Goal: Task Accomplishment & Management: Manage account settings

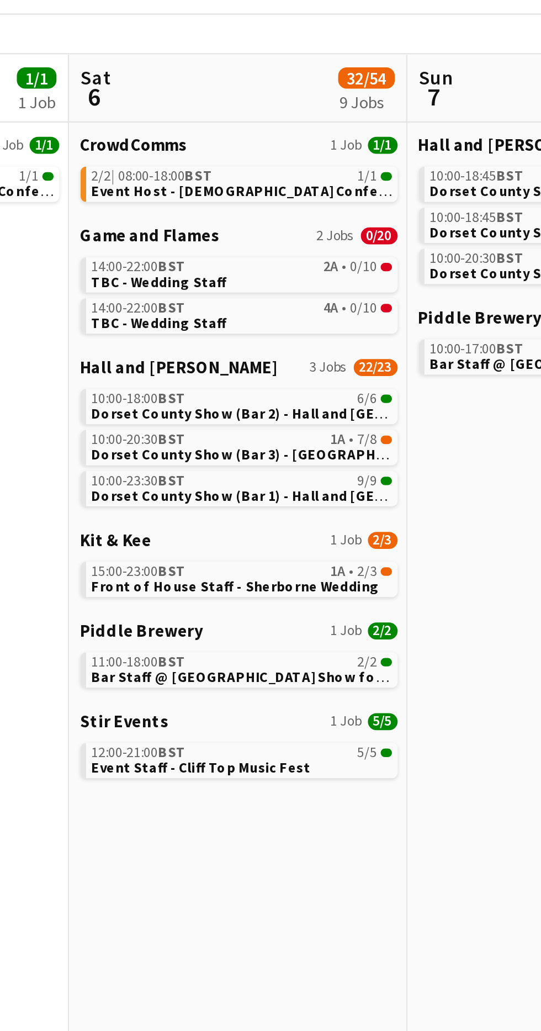
scroll to position [0, 348]
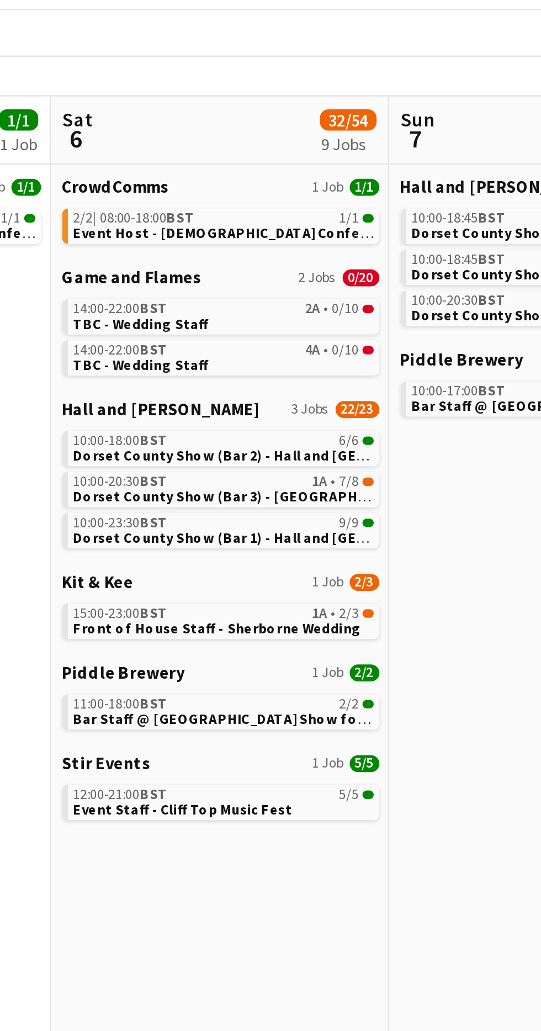
click at [402, 296] on span "Front of House Staff - Sherborne Wedding" at bounding box center [377, 295] width 113 height 7
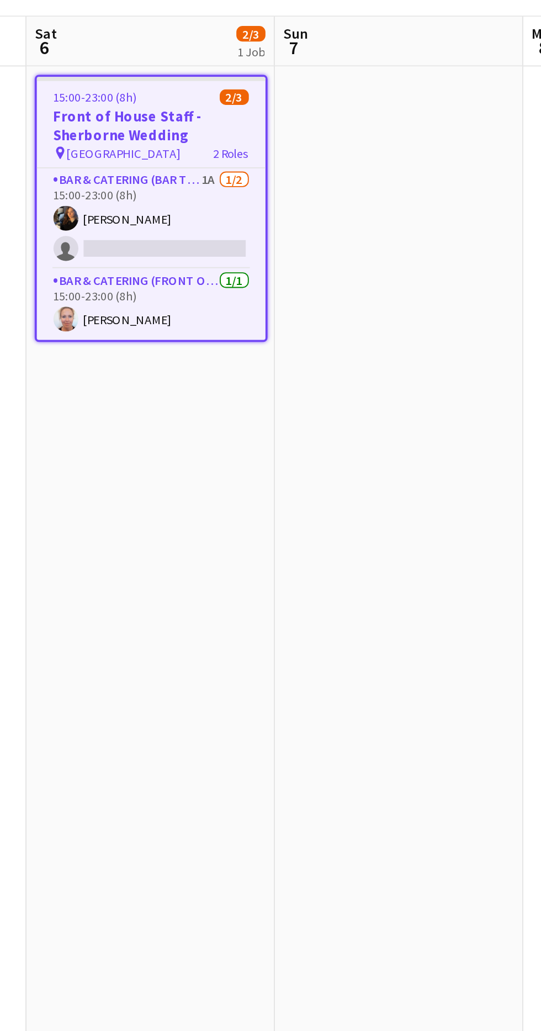
scroll to position [0, 378]
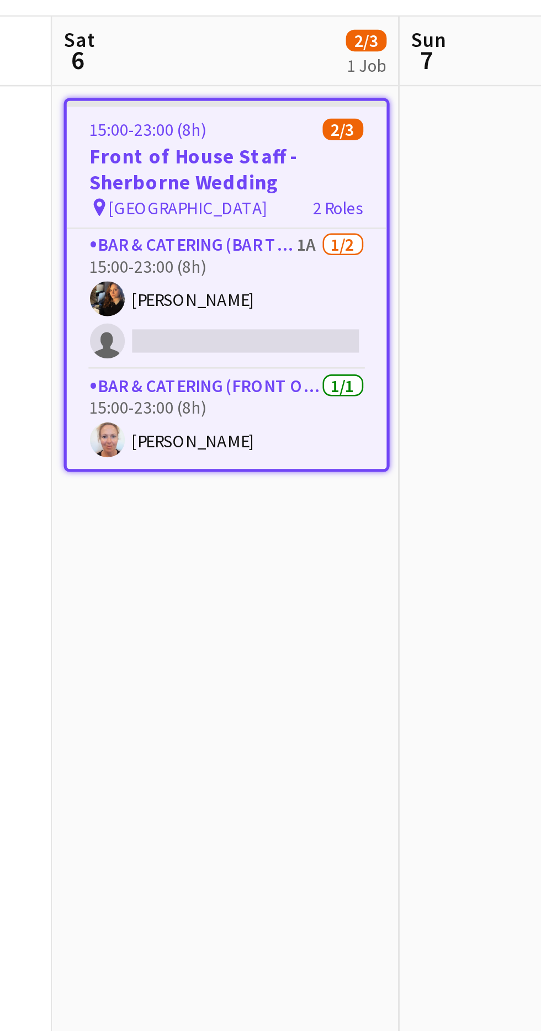
click at [241, 202] on app-card-role "Bar & Catering (Bar Tender) 1A [DATE] 15:00-23:00 (8h) [PERSON_NAME] single-neu…" at bounding box center [216, 206] width 121 height 54
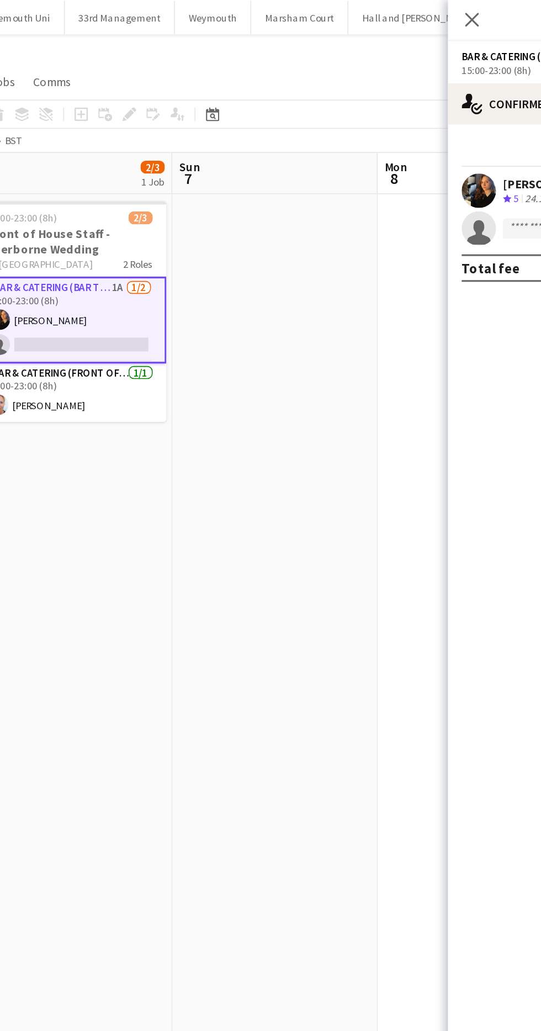
scroll to position [0, 483]
click at [388, 62] on div "single-neutral-actions-check-2 Confirmed" at bounding box center [447, 67] width 188 height 26
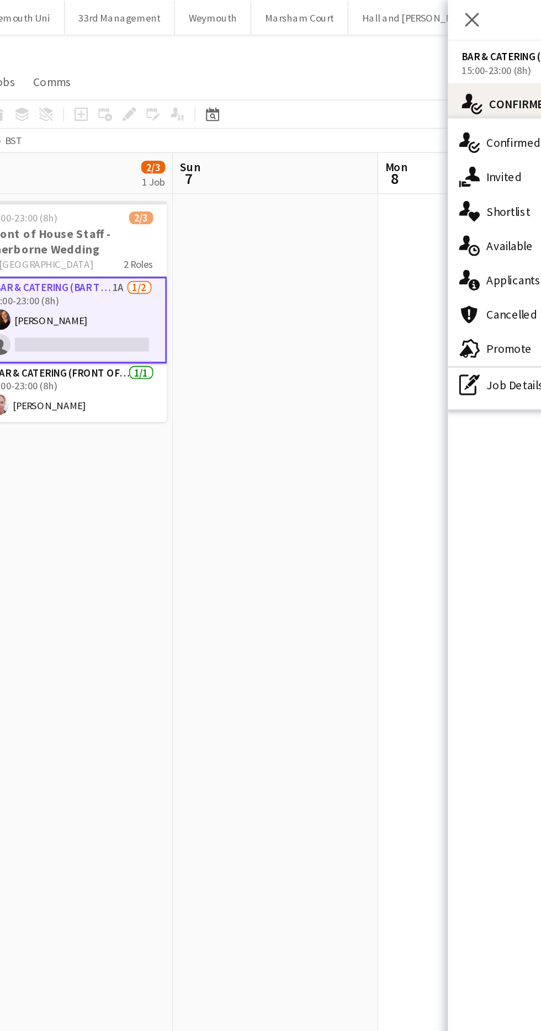
click at [397, 178] on div "single-neutral-actions-information Applicants" at bounding box center [406, 180] width 109 height 22
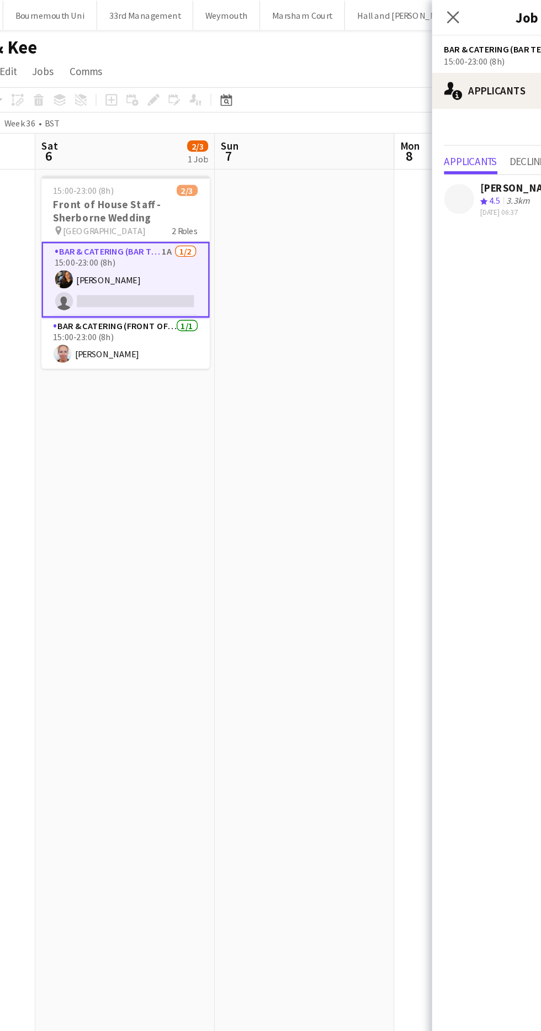
scroll to position [0, 467]
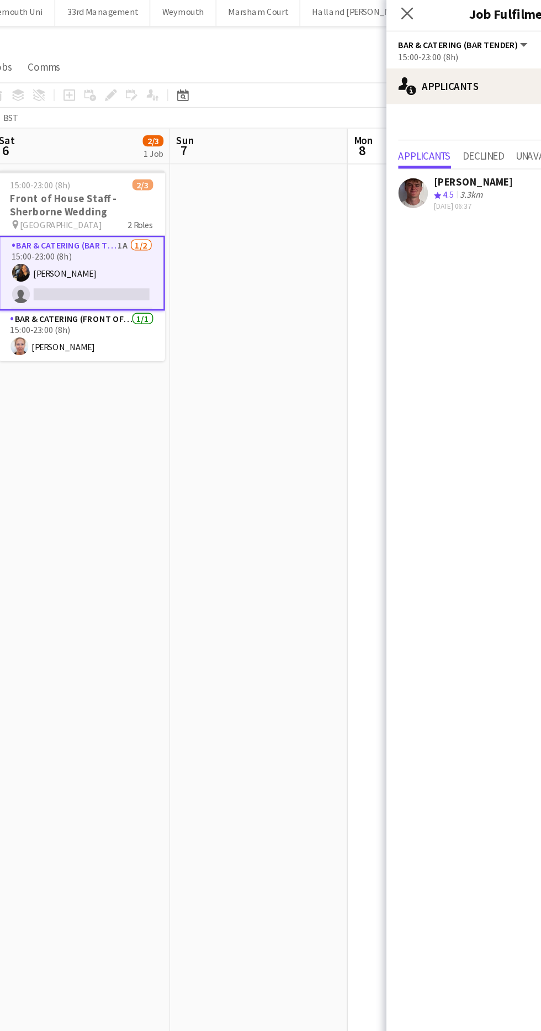
click at [363, 140] on div at bounding box center [373, 146] width 22 height 22
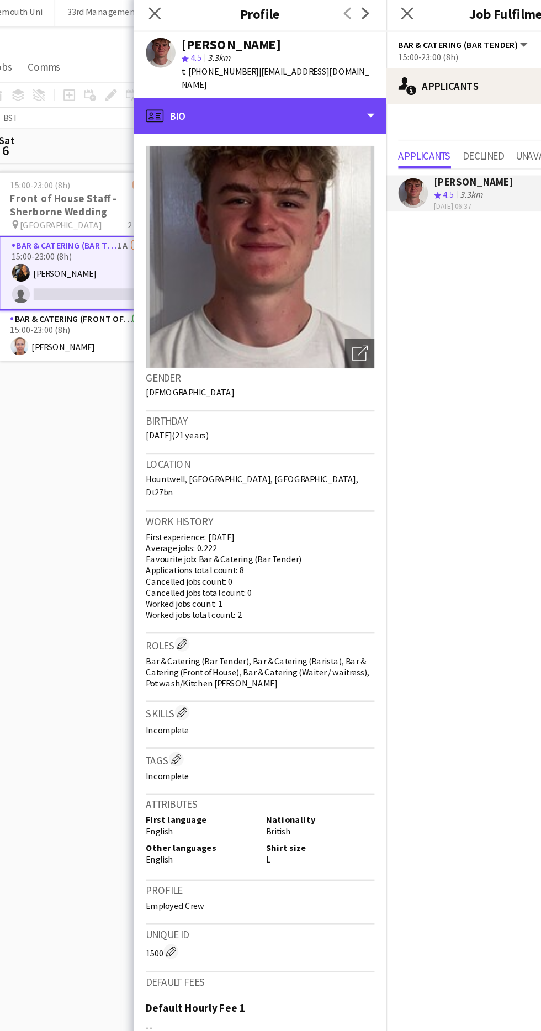
click at [199, 76] on div "profile Bio" at bounding box center [260, 89] width 188 height 26
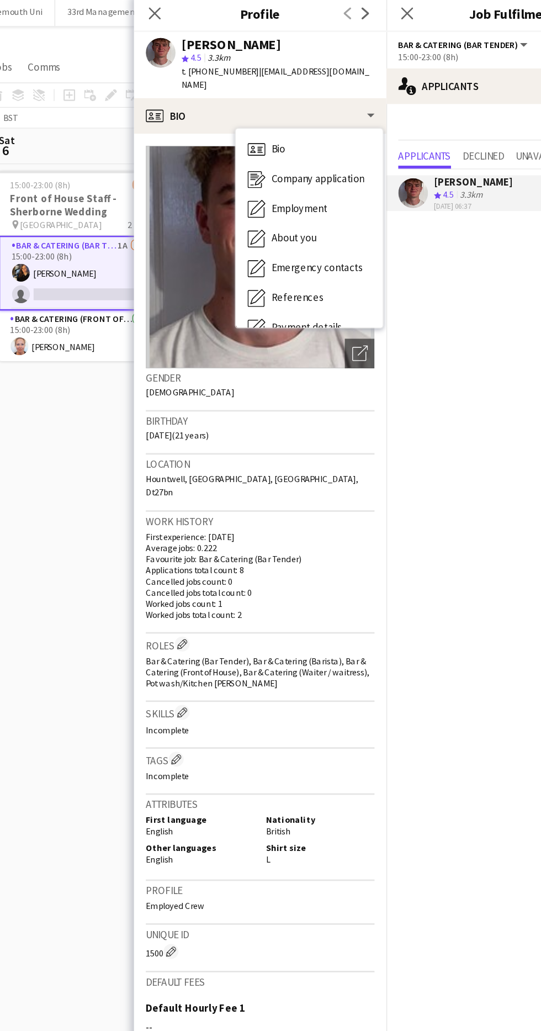
click at [256, 129] on icon "Company application" at bounding box center [256, 135] width 13 height 13
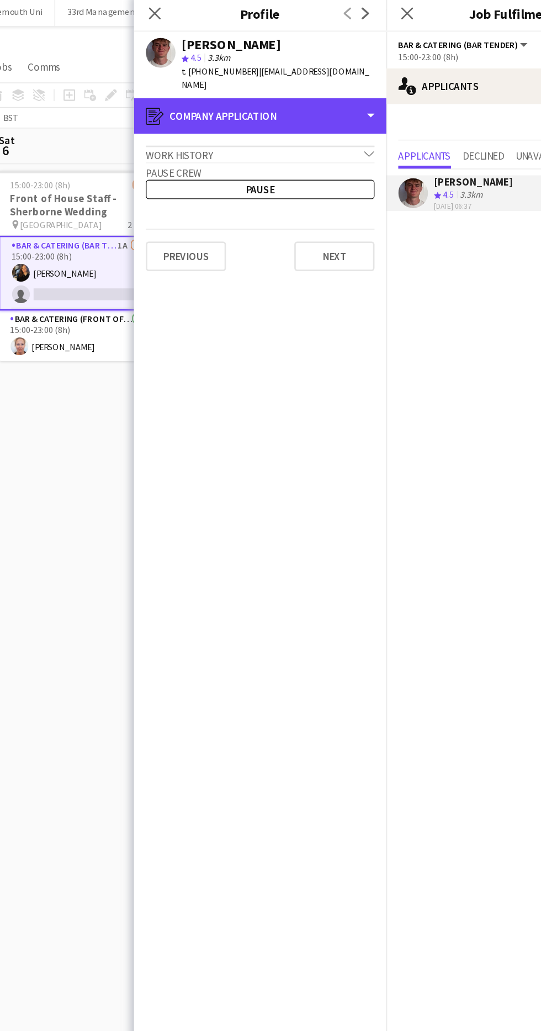
click at [181, 82] on icon "register" at bounding box center [180, 88] width 13 height 13
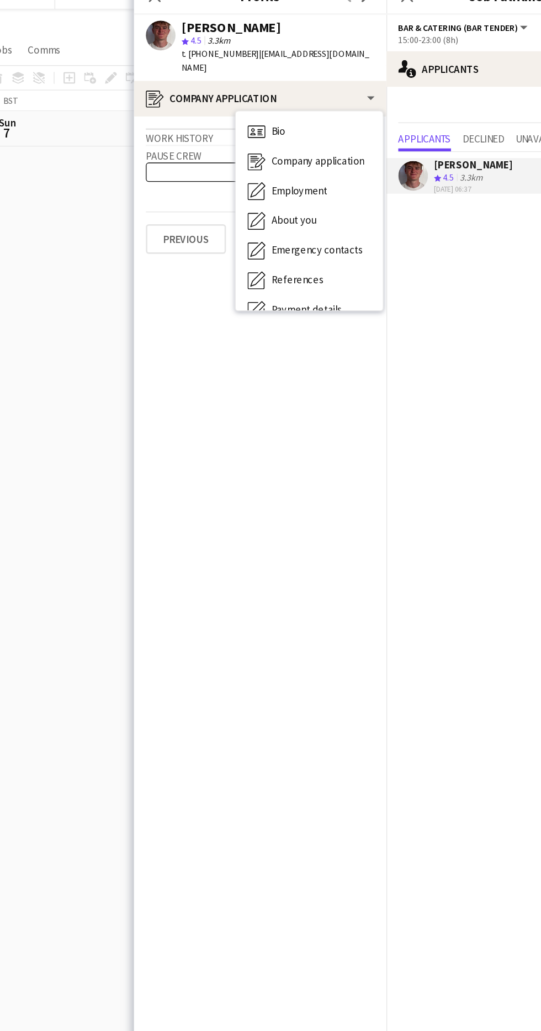
click at [273, 108] on span "Bio" at bounding box center [273, 113] width 10 height 10
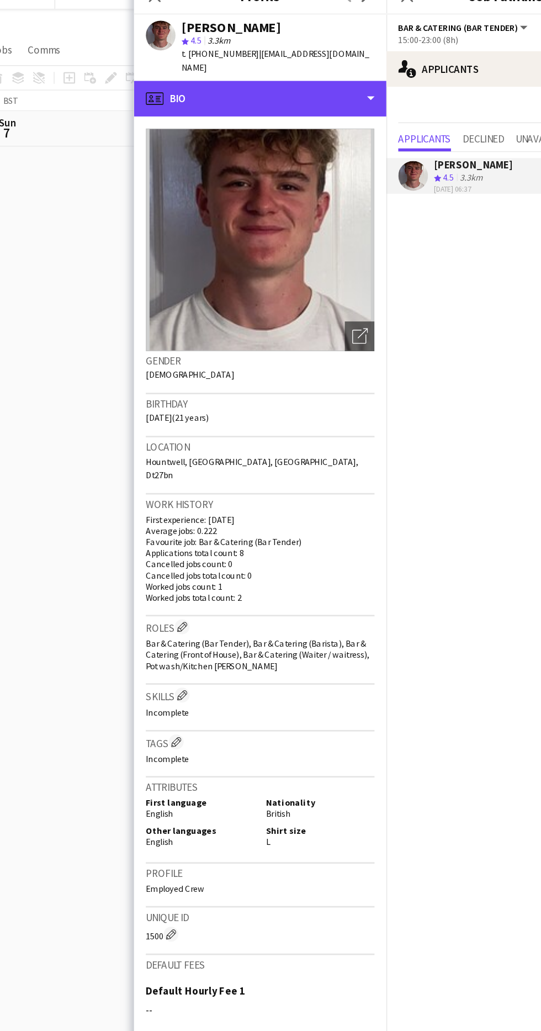
click at [197, 83] on div "profile Bio" at bounding box center [260, 89] width 188 height 26
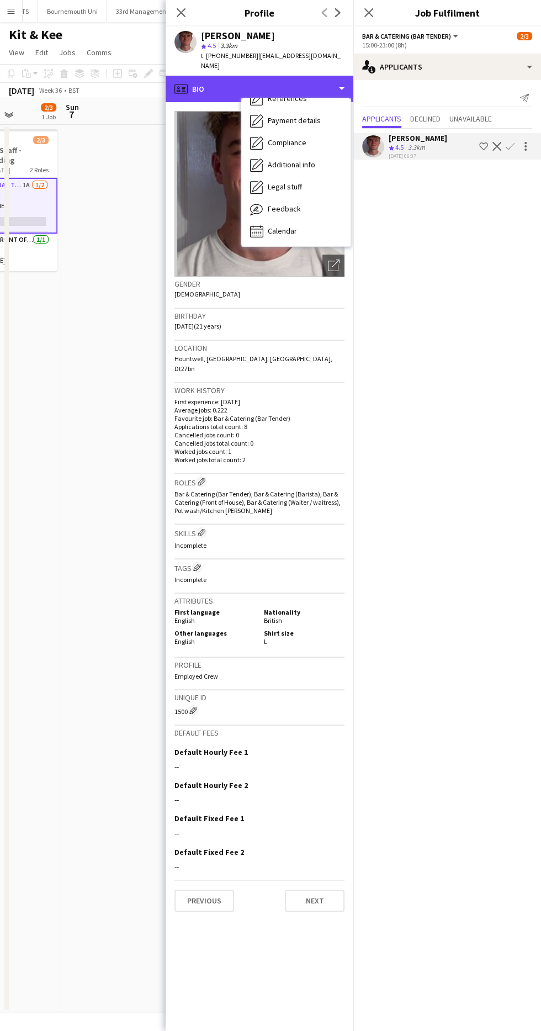
scroll to position [122, 0]
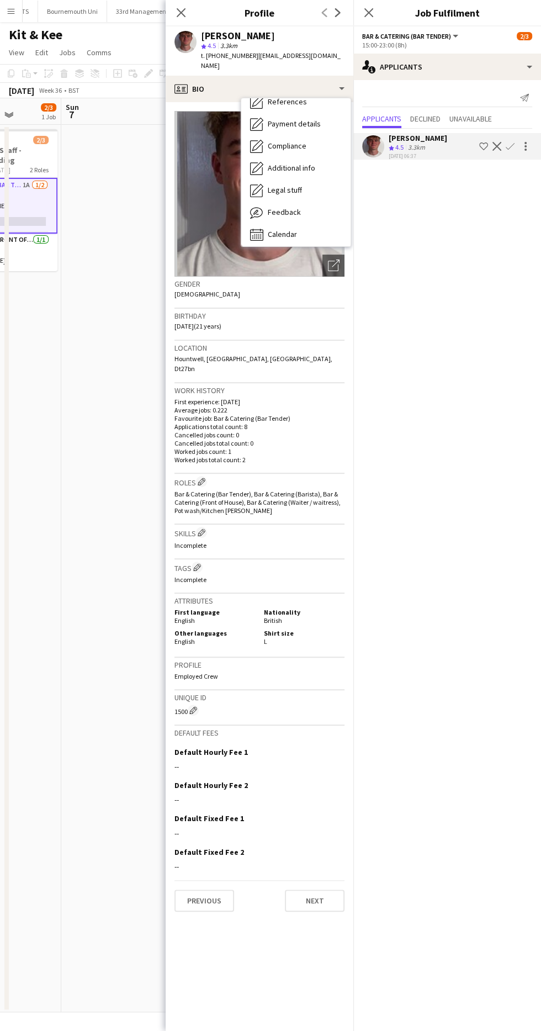
click at [263, 206] on icon "Feedback" at bounding box center [256, 212] width 13 height 13
